Goal: Information Seeking & Learning: Learn about a topic

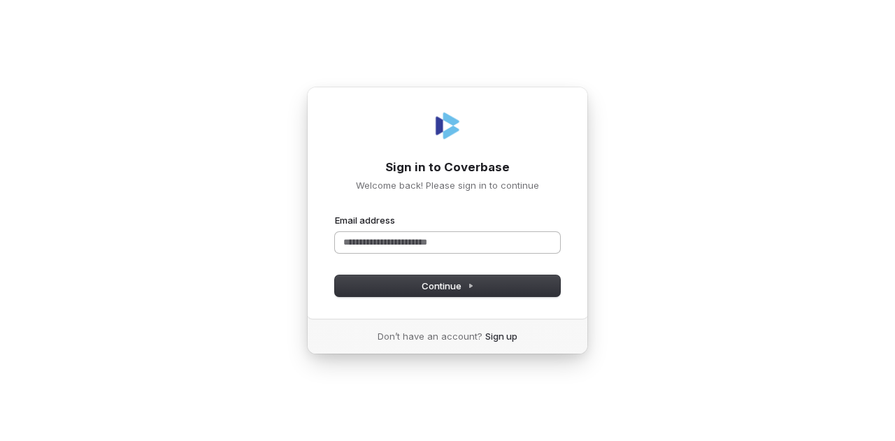
click at [478, 247] on input "Email address" at bounding box center [447, 242] width 225 height 21
click at [335, 214] on button "submit" at bounding box center [335, 214] width 0 height 0
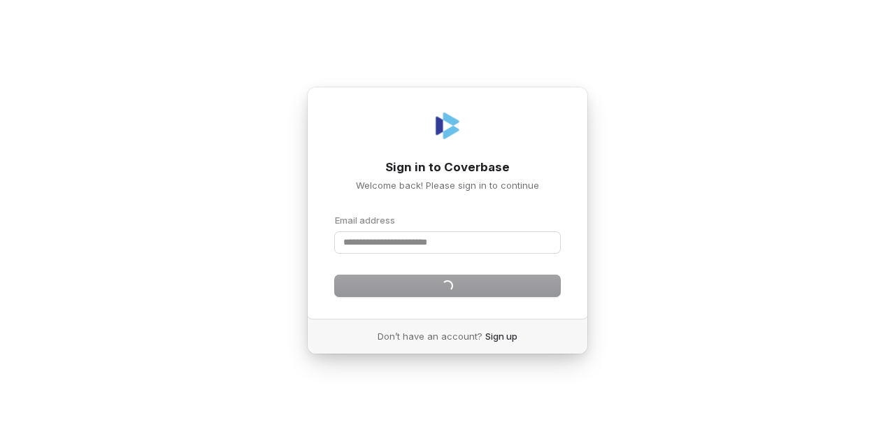
type input "**********"
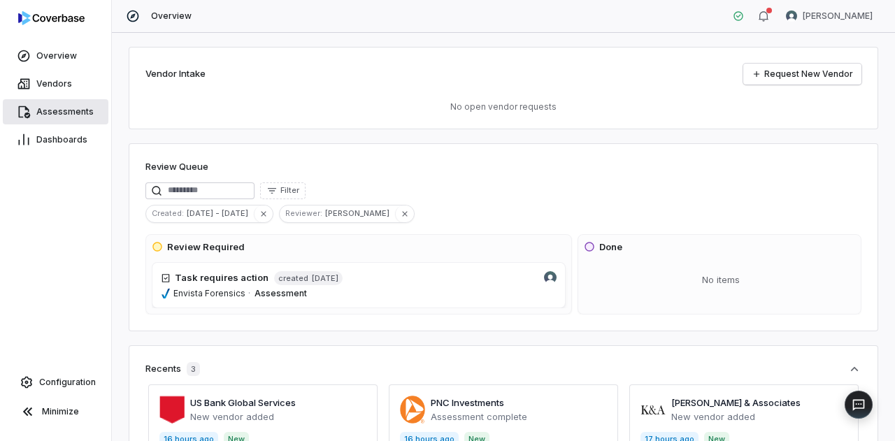
click at [57, 110] on span "Assessments" at bounding box center [64, 111] width 57 height 11
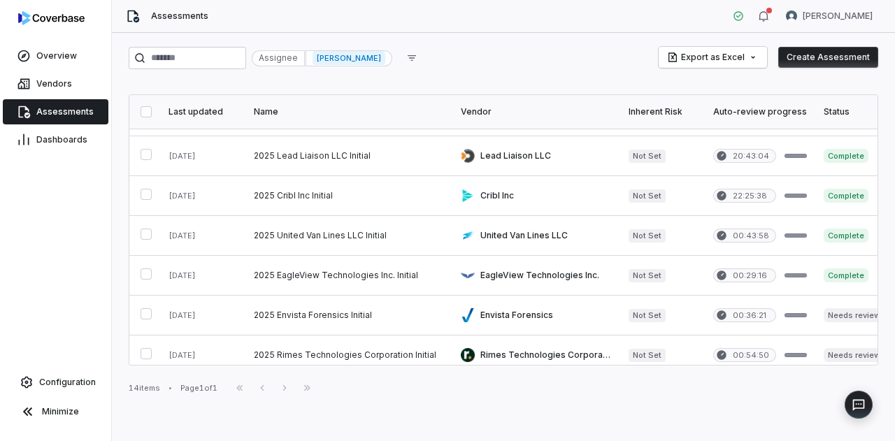
scroll to position [324, 0]
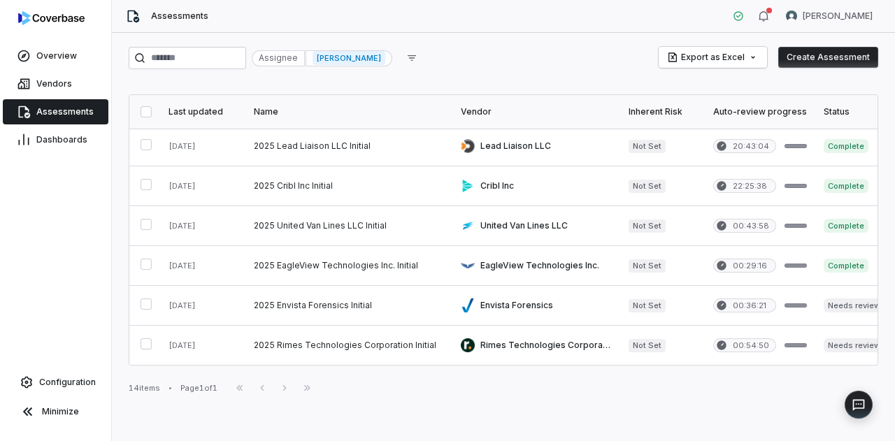
drag, startPoint x: 529, startPoint y: 366, endPoint x: 599, endPoint y: 359, distance: 70.3
click at [599, 359] on div "Last updated Name Vendor Inherent Risk Auto-review progress Status Outcome Assi…" at bounding box center [504, 229] width 750 height 271
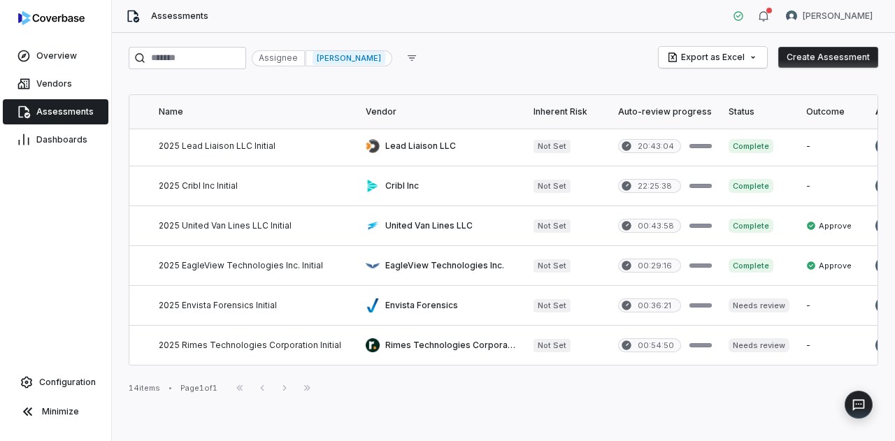
scroll to position [324, 94]
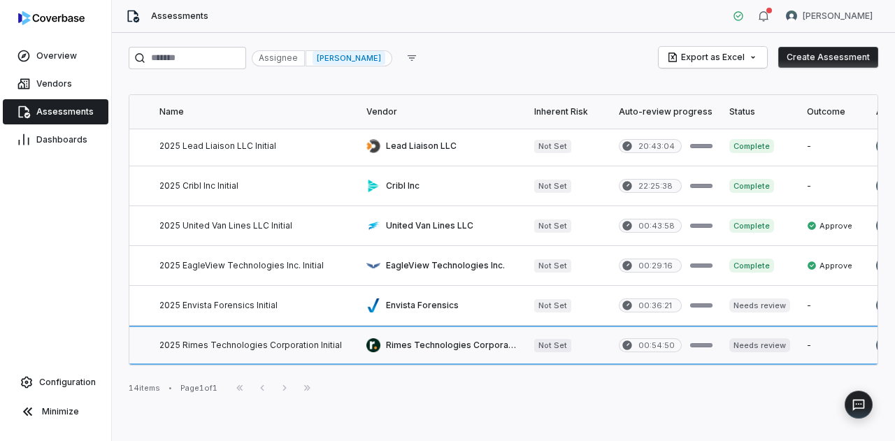
click at [301, 334] on link at bounding box center [254, 345] width 207 height 39
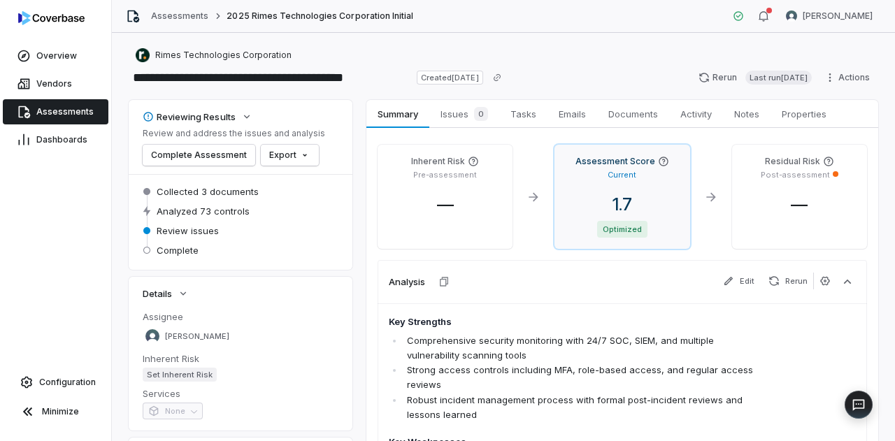
click at [609, 206] on span "1.7" at bounding box center [622, 204] width 42 height 20
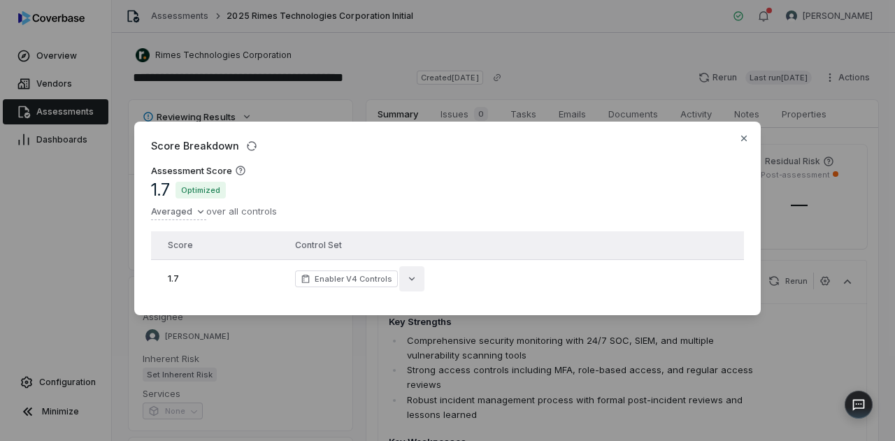
click at [406, 273] on icon "button" at bounding box center [411, 278] width 11 height 11
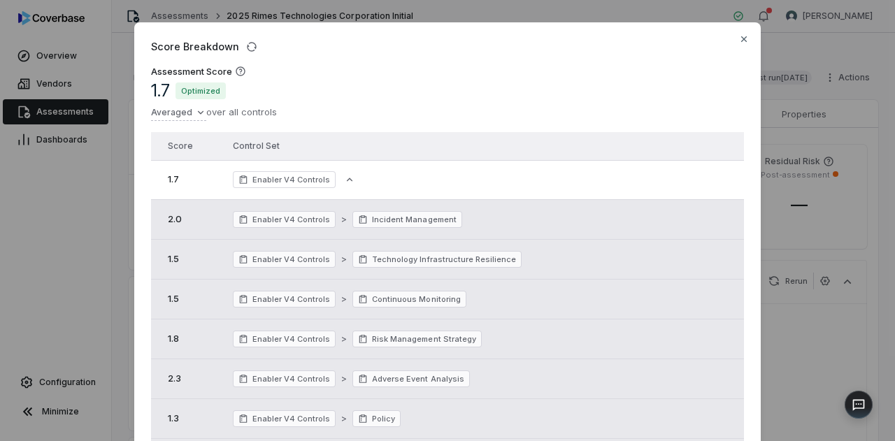
click at [746, 38] on div "Score Breakdown Assessment Score 1.7 Optimized Averaged over all controls Score…" at bounding box center [447, 295] width 627 height 546
click at [738, 39] on icon "button" at bounding box center [743, 39] width 11 height 11
